Goal: Task Accomplishment & Management: Manage account settings

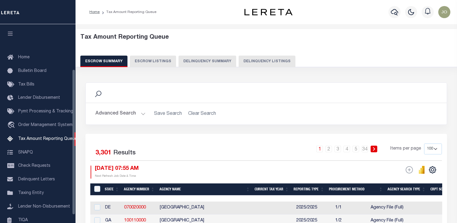
select select "100"
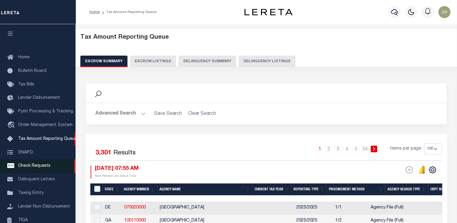
scroll to position [72, 0]
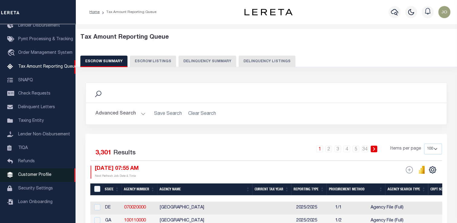
click at [29, 177] on span "Customer Profile" at bounding box center [34, 175] width 33 height 4
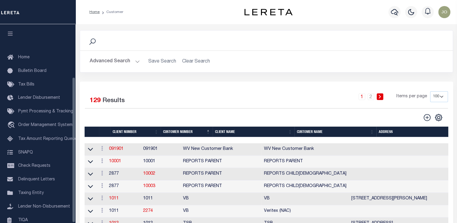
scroll to position [72, 0]
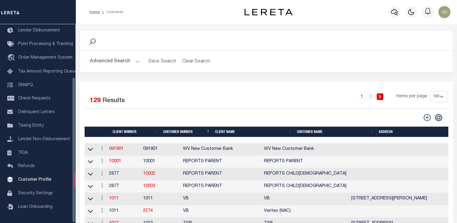
click at [132, 63] on button "Advanced Search" at bounding box center [115, 62] width 50 height 12
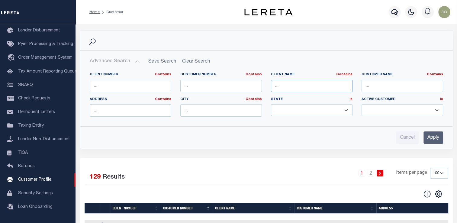
click at [327, 88] on input "text" at bounding box center [312, 86] width 82 height 12
type input "first demo"
click at [444, 133] on div "Cancel Apply" at bounding box center [266, 135] width 363 height 17
click at [433, 137] on input "Apply" at bounding box center [433, 137] width 20 height 12
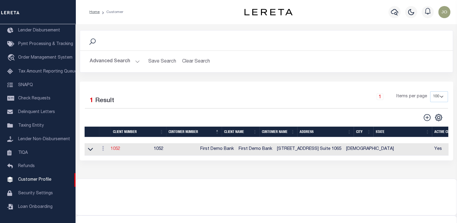
click at [118, 150] on link "1052" at bounding box center [116, 149] width 10 height 4
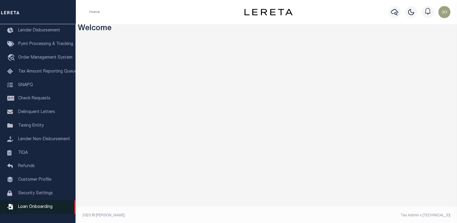
scroll to position [2, 0]
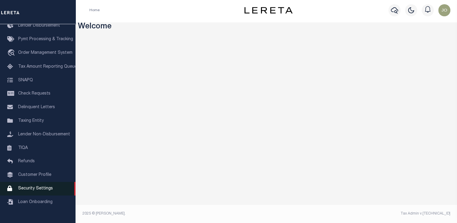
click at [36, 195] on link "Security Settings" at bounding box center [38, 189] width 76 height 14
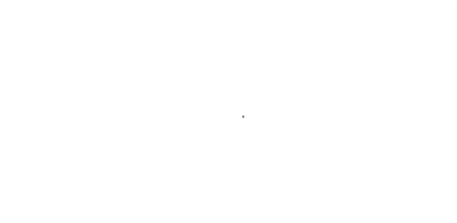
select select "100"
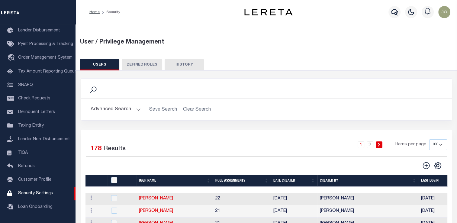
click at [121, 111] on button "Advanced Search" at bounding box center [116, 110] width 50 height 12
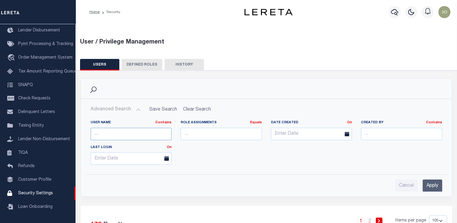
click at [142, 137] on input "text" at bounding box center [131, 134] width 81 height 12
type input "jose"
click at [426, 182] on input "Apply" at bounding box center [433, 185] width 20 height 12
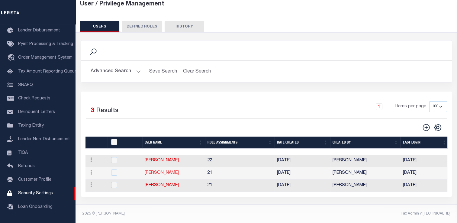
click at [150, 171] on link "[PERSON_NAME]" at bounding box center [162, 173] width 34 height 4
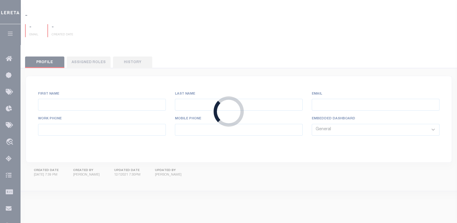
type input "Jose"
type input "Sonora"
type input "Jose.Sonora@accumatch.com"
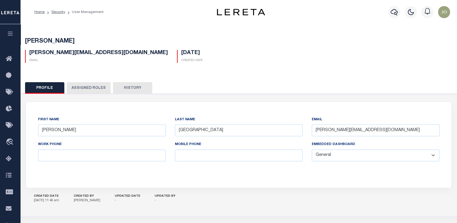
click at [90, 89] on button "Assigned Roles" at bounding box center [89, 87] width 44 height 11
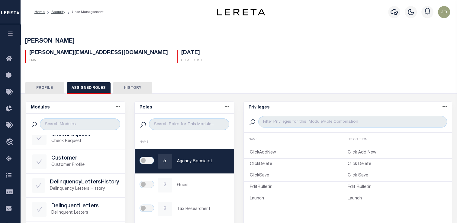
scroll to position [45, 0]
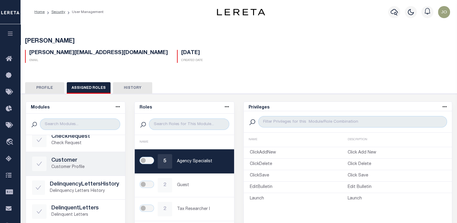
click at [81, 164] on p "Customer Profile" at bounding box center [85, 167] width 68 height 6
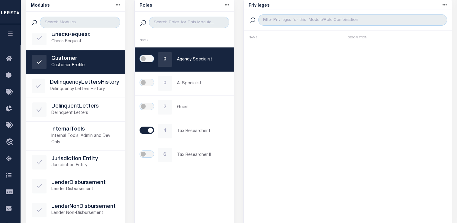
scroll to position [104, 0]
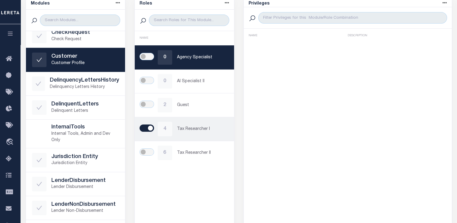
click at [194, 122] on div "4 Tax Researcher I" at bounding box center [184, 129] width 87 height 14
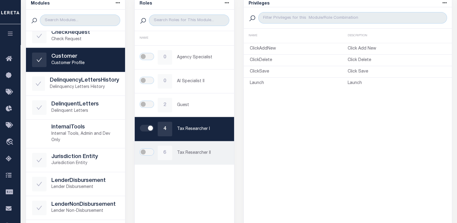
click at [195, 150] on p "Tax Researcher II" at bounding box center [202, 153] width 51 height 6
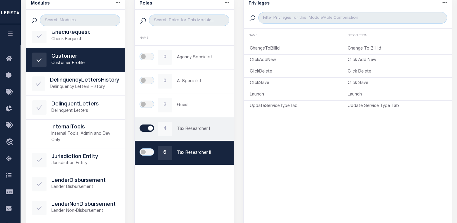
click at [199, 127] on p "Tax Researcher I" at bounding box center [202, 129] width 51 height 6
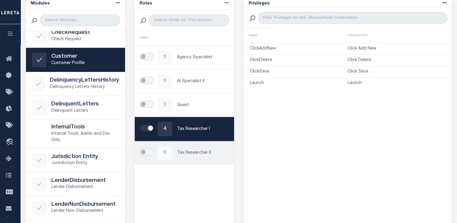
click at [199, 146] on div "6 Tax Researcher II" at bounding box center [184, 153] width 87 height 14
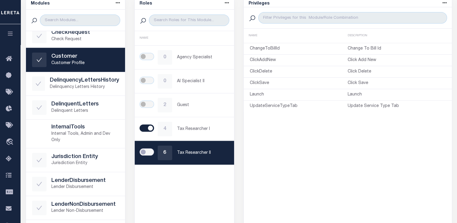
click at [146, 152] on input "checkbox" at bounding box center [147, 151] width 14 height 7
checkbox input "true"
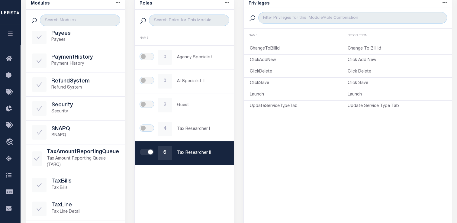
scroll to position [173, 0]
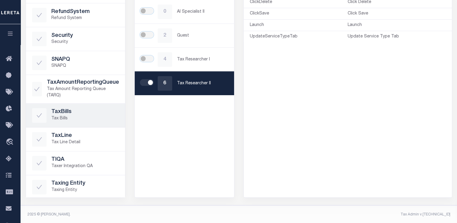
drag, startPoint x: 92, startPoint y: 123, endPoint x: 89, endPoint y: 106, distance: 17.3
click at [92, 123] on link "TaxBills Tax Bills" at bounding box center [75, 116] width 99 height 24
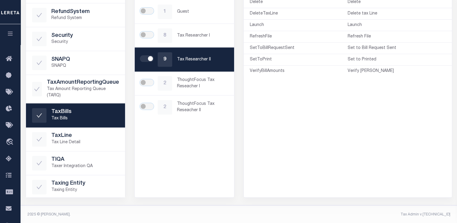
click at [11, 32] on icon "button" at bounding box center [10, 33] width 7 height 5
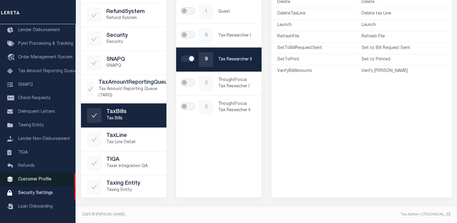
click at [43, 181] on link "Customer Profile" at bounding box center [38, 180] width 76 height 14
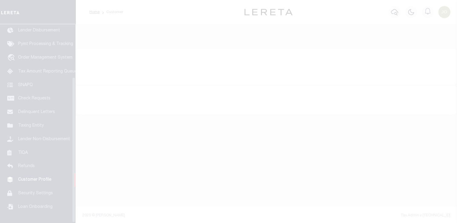
scroll to position [72, 0]
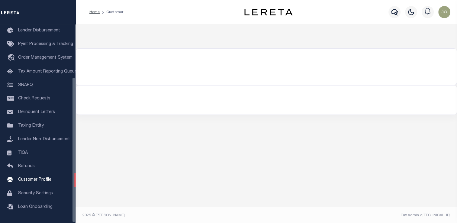
type input "first demo"
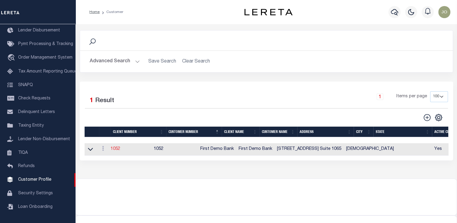
click at [120, 148] on link "1052" at bounding box center [116, 149] width 10 height 4
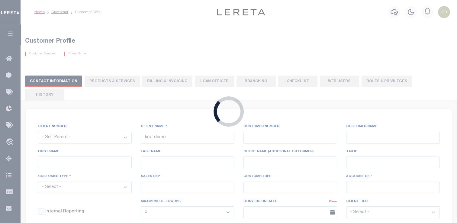
select select
type input "First Demo Bank"
type input "1052"
type input "First Demo Bank"
select select "Mixed Portfolio"
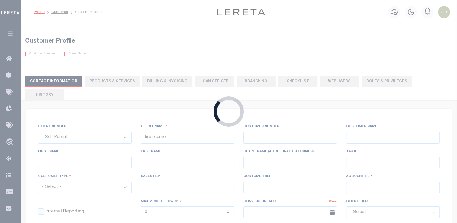
type input "[PERSON_NAME]"
type input "10/30/2022"
select select "Tier 1"
checkbox input "true"
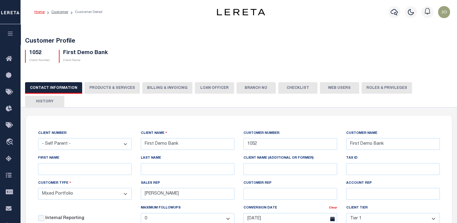
click at [336, 93] on button "Web Users" at bounding box center [339, 87] width 39 height 11
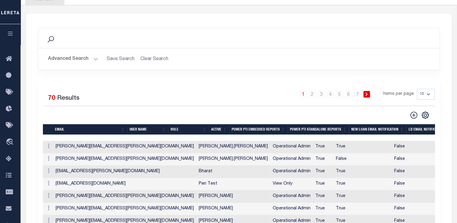
scroll to position [124, 0]
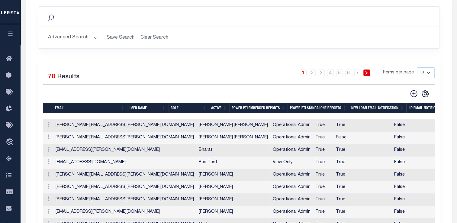
click at [87, 32] on button "Advanced Search" at bounding box center [73, 38] width 50 height 12
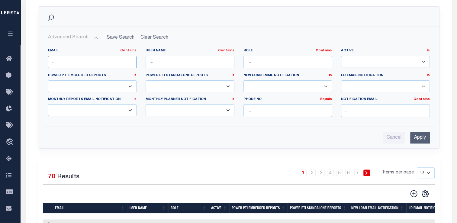
click at [87, 56] on input "text" at bounding box center [92, 62] width 89 height 12
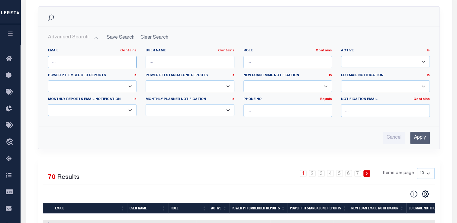
paste input "melissa.torres@accumatch.com"
type input "melissa.torres@accumatch.com"
click at [419, 132] on input "Apply" at bounding box center [420, 138] width 20 height 12
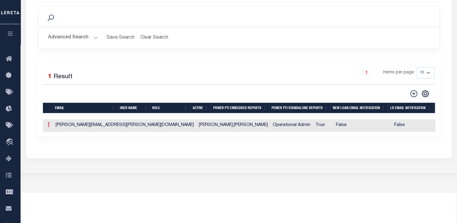
click at [49, 122] on icon at bounding box center [49, 124] width 2 height 5
click at [62, 139] on link "Edit" at bounding box center [59, 144] width 27 height 10
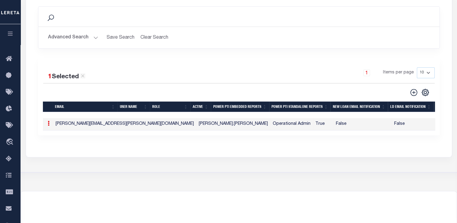
type input "melissa.torres@accumatch.com"
type input "melissa.torres"
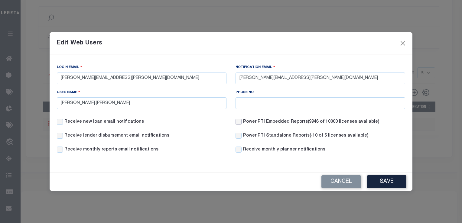
click at [238, 121] on input "Power PTI Embedded Reports (9946 of 10000 licenses available)" at bounding box center [238, 122] width 6 height 6
checkbox input "true"
click at [238, 135] on input "Power PTI Standalone Reports (-10 of 5 licenses available)" at bounding box center [238, 136] width 6 height 6
checkbox input "true"
click at [386, 182] on button "Save" at bounding box center [386, 181] width 39 height 13
